Goal: Navigation & Orientation: Find specific page/section

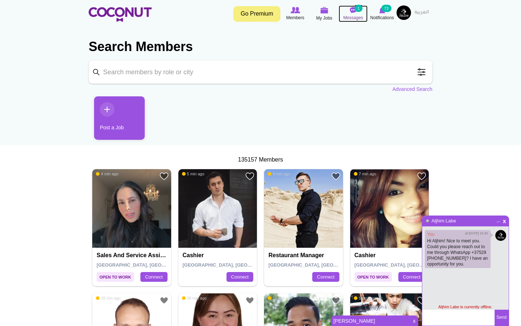
click at [356, 15] on span "Messages" at bounding box center [353, 17] width 20 height 7
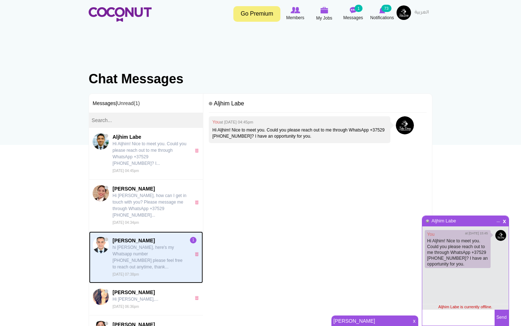
click at [170, 245] on p "hi [PERSON_NAME], here's my Whatsapp number [PHONE_NUMBER] please feel free to …" at bounding box center [150, 257] width 75 height 26
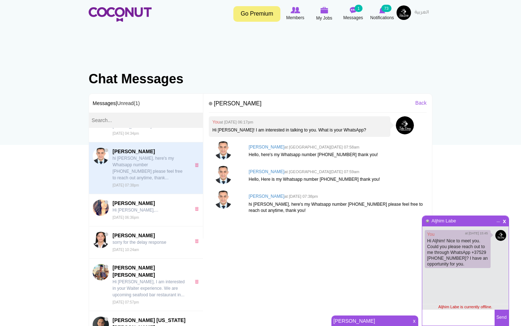
scroll to position [96, 0]
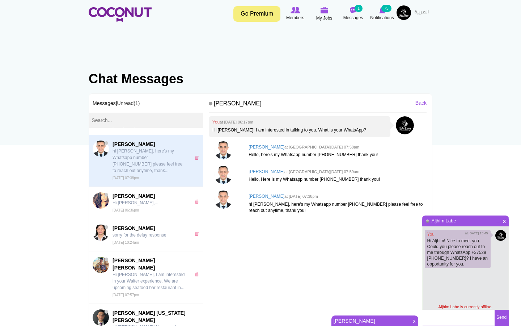
click at [409, 8] on img at bounding box center [404, 12] width 14 height 14
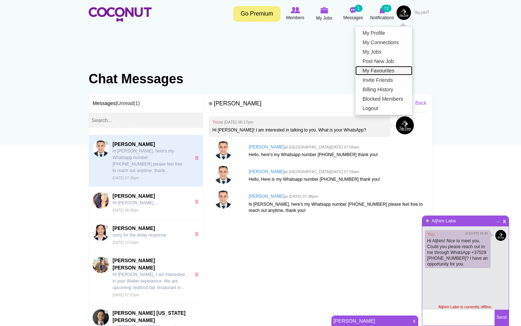
click at [381, 71] on link "My Favourites" at bounding box center [383, 70] width 57 height 9
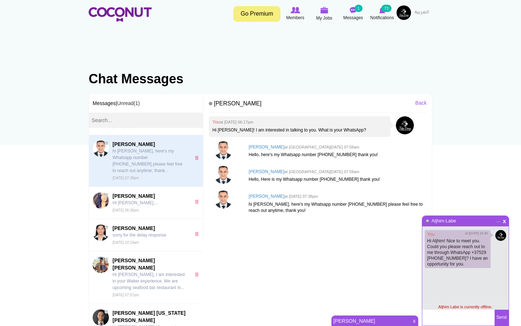
click at [499, 221] on span "_" at bounding box center [498, 219] width 6 height 4
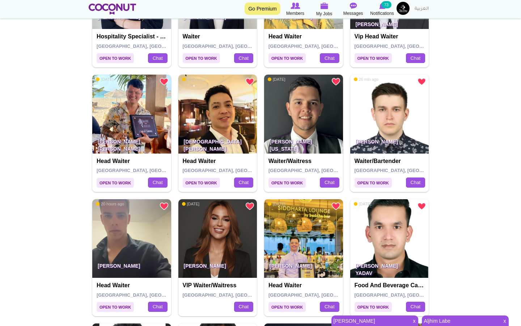
scroll to position [888, 0]
